Goal: Task Accomplishment & Management: Manage account settings

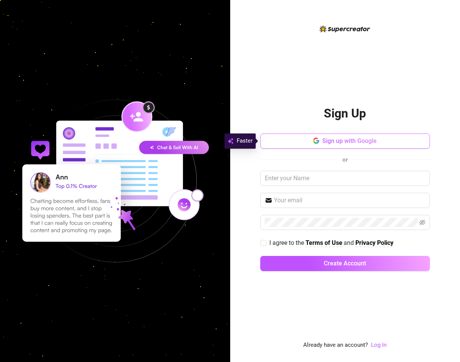
click at [355, 146] on button "Sign up with Google" at bounding box center [345, 141] width 170 height 15
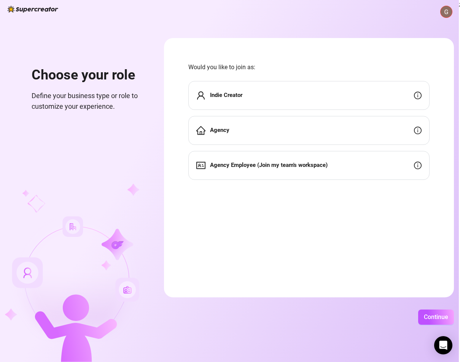
click at [323, 195] on form "Would you like to join as: Indie Creator Agency Agency Employee (Join my team's…" at bounding box center [309, 168] width 290 height 260
click at [323, 179] on div "Agency Employee (Join my team's workspace)" at bounding box center [308, 165] width 241 height 29
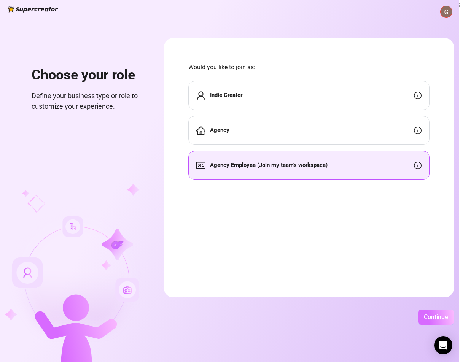
click at [429, 320] on span "Continue" at bounding box center [436, 317] width 24 height 7
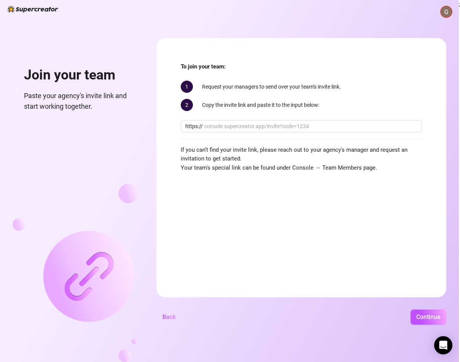
click at [26, 9] on img at bounding box center [33, 9] width 51 height 7
click at [160, 317] on button "Back" at bounding box center [169, 317] width 26 height 15
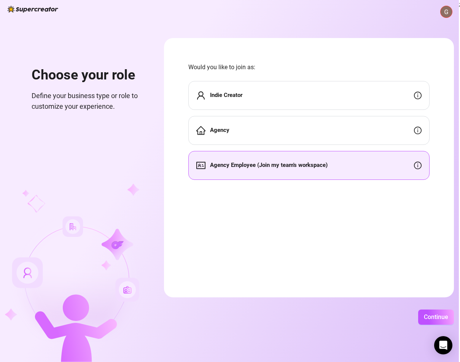
click at [446, 8] on img at bounding box center [446, 11] width 11 height 11
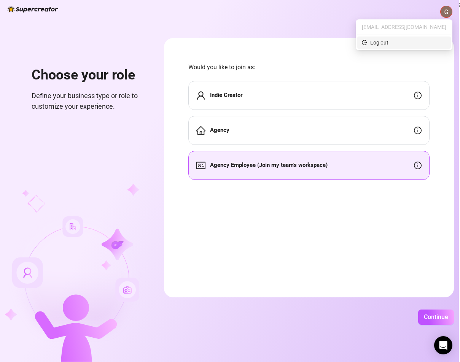
click at [425, 42] on span "Log out" at bounding box center [404, 42] width 85 height 8
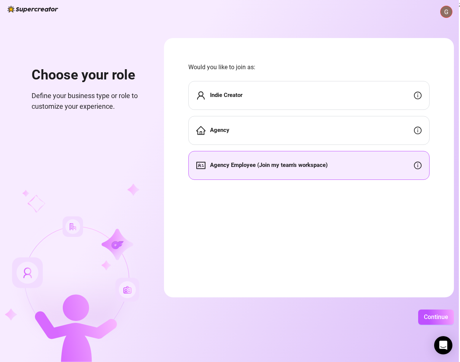
click at [446, 13] on img at bounding box center [446, 11] width 11 height 11
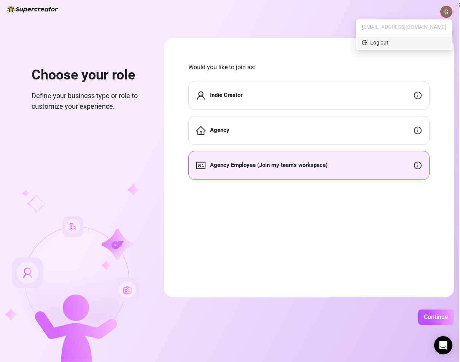
click at [389, 40] on div "Log out" at bounding box center [379, 42] width 18 height 8
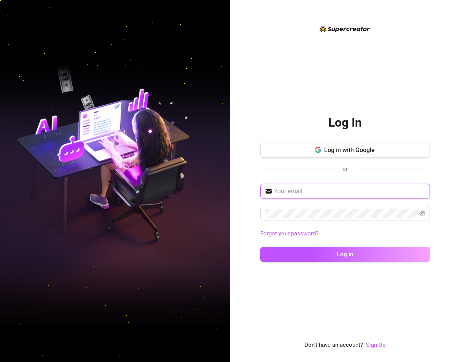
click at [308, 191] on input "text" at bounding box center [350, 191] width 152 height 9
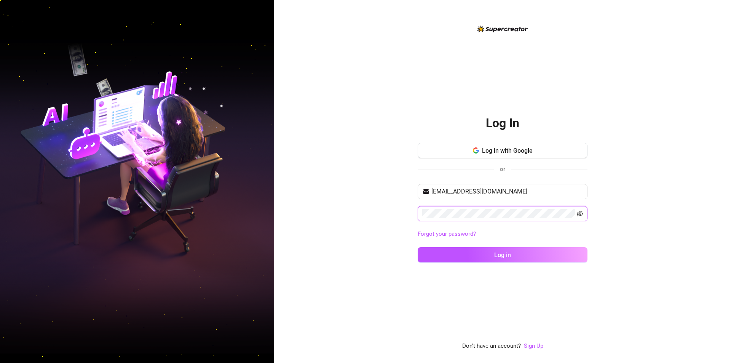
click at [460, 213] on icon "eye-invisible" at bounding box center [580, 214] width 6 height 6
click at [460, 251] on button "Log in" at bounding box center [503, 254] width 170 height 15
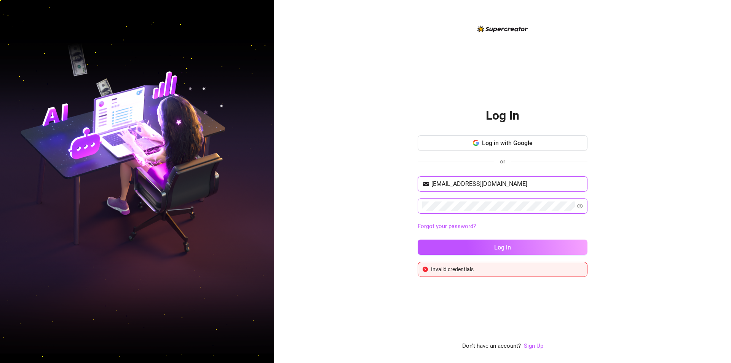
click at [456, 184] on input "[EMAIL_ADDRESS][DOMAIN_NAME]" at bounding box center [507, 183] width 152 height 9
type input "[EMAIL_ADDRESS][DOMAIN_NAME]"
click at [460, 247] on span "Log in" at bounding box center [502, 247] width 17 height 7
click at [460, 243] on div "Log In Log in with Google or [EMAIL_ADDRESS][DOMAIN_NAME] Forgot your password?…" at bounding box center [502, 181] width 457 height 363
